Goal: Find specific page/section: Find specific page/section

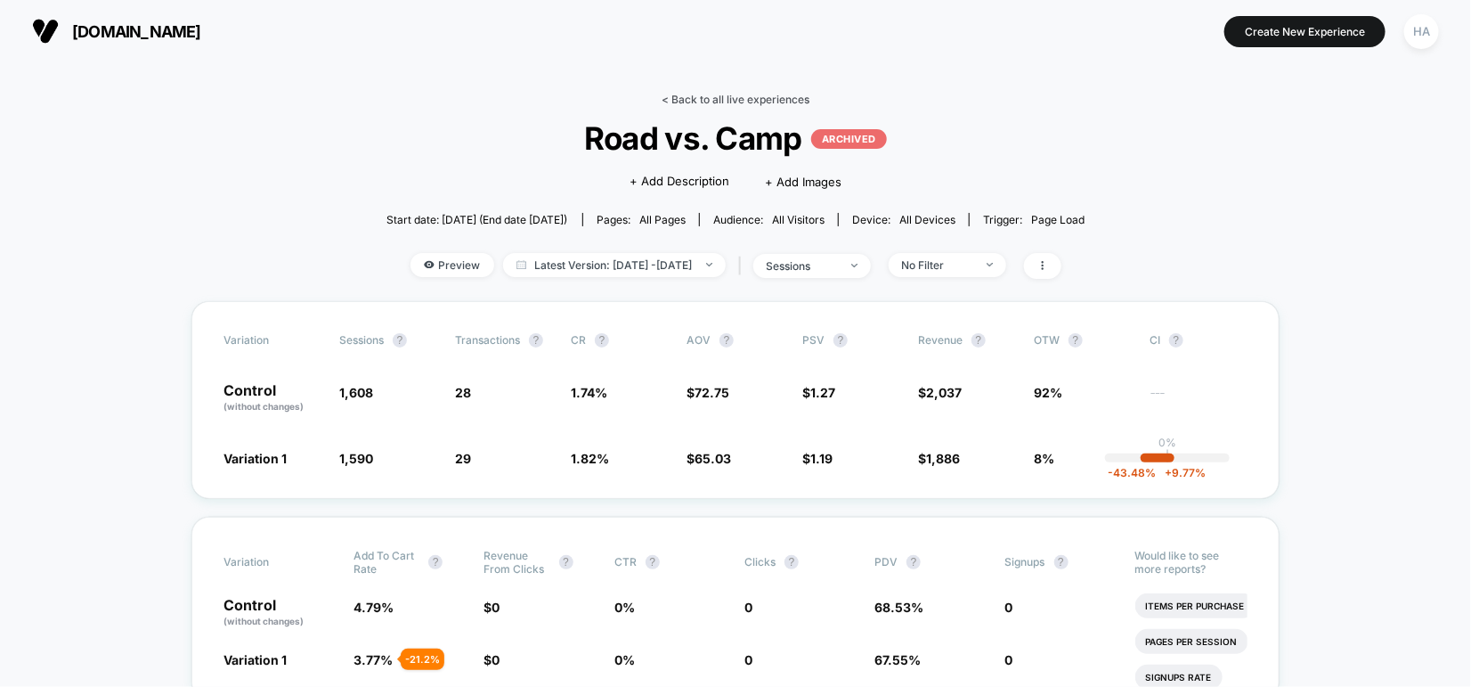
click at [690, 96] on link "< Back to all live experiences" at bounding box center [736, 99] width 148 height 13
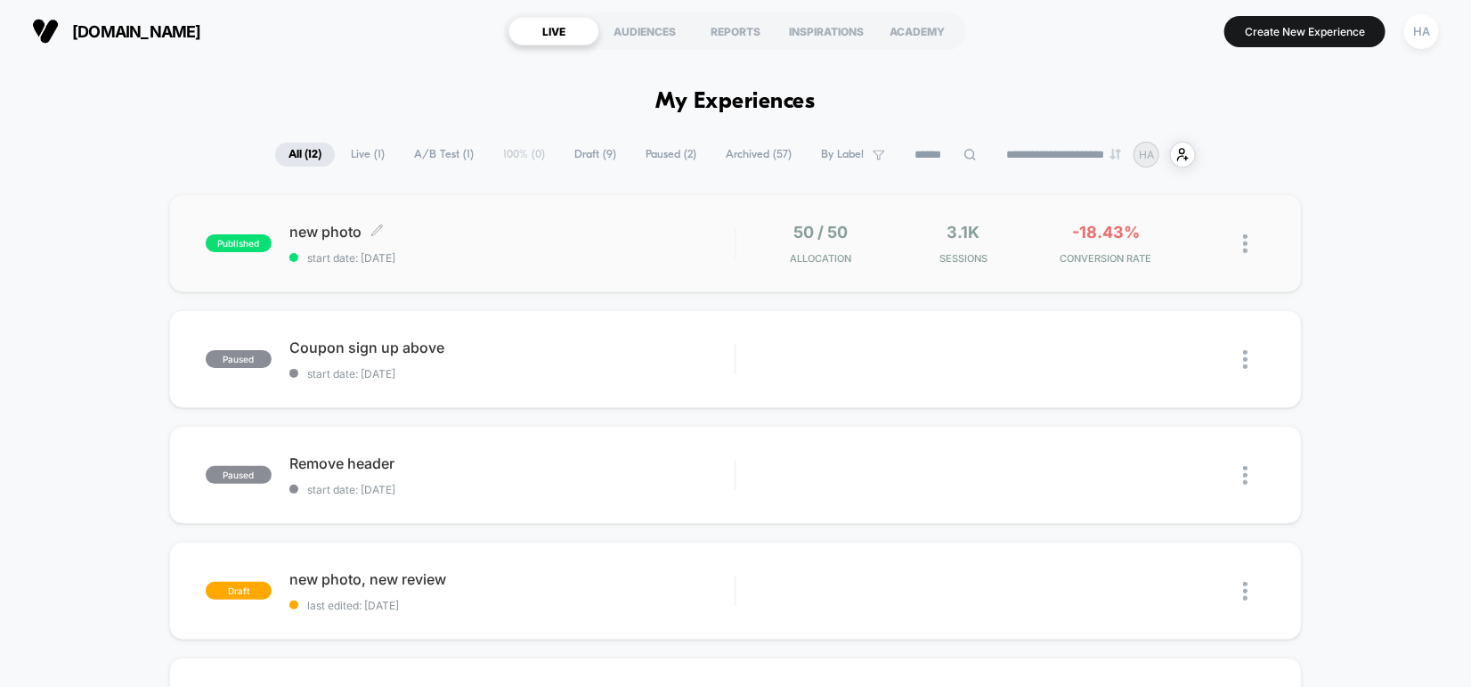
click at [602, 245] on div "new photo Click to edit experience details Click to edit experience details sta…" at bounding box center [511, 244] width 445 height 42
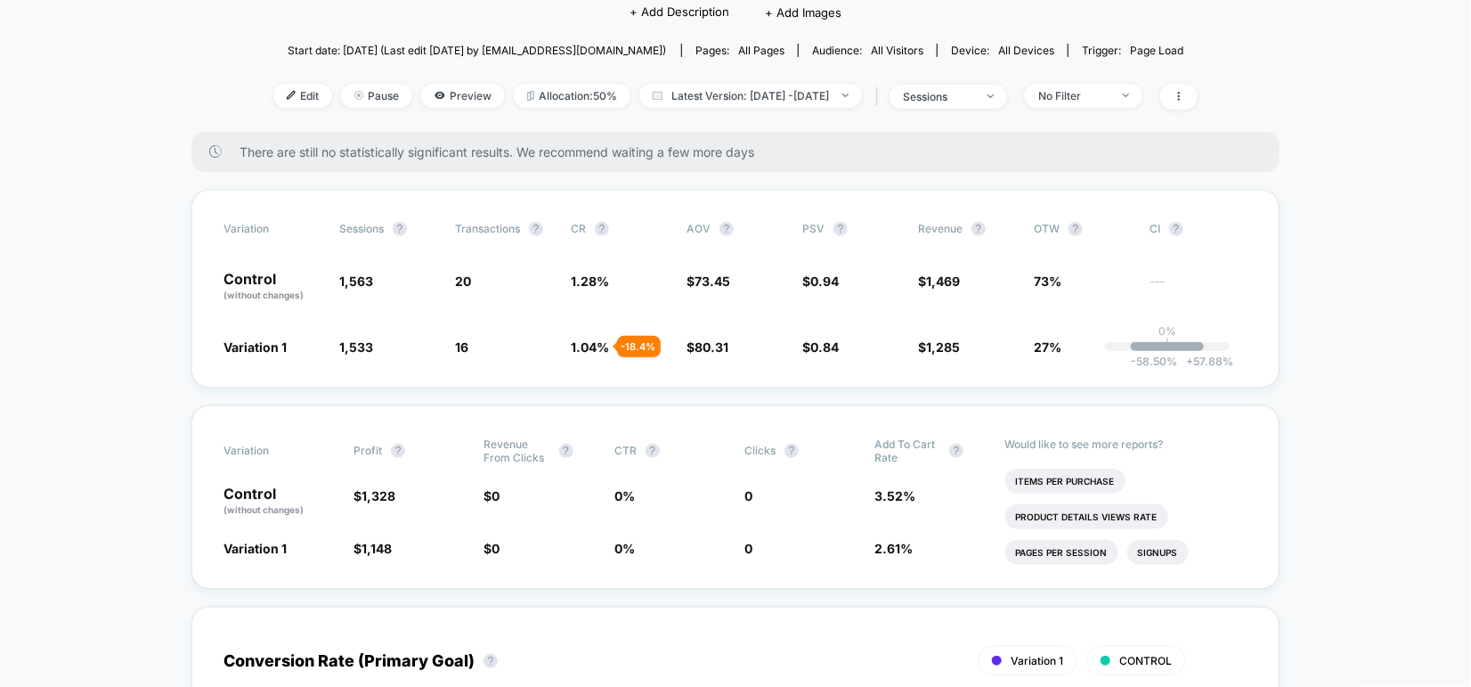
scroll to position [170, 0]
